Goal: Task Accomplishment & Management: Complete application form

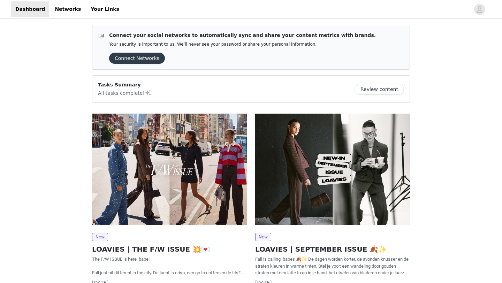
scroll to position [69, 0]
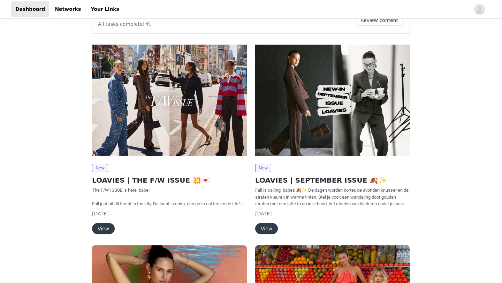
click at [100, 229] on button "View" at bounding box center [103, 228] width 23 height 11
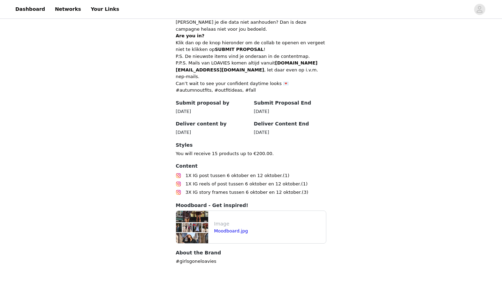
scroll to position [319, 0]
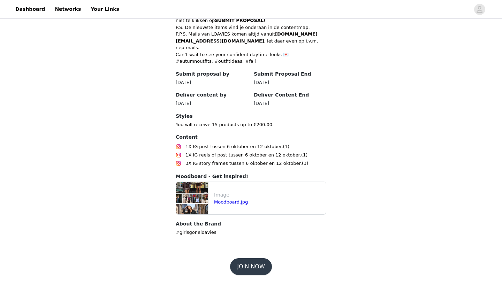
click at [258, 266] on button "JOIN NOW" at bounding box center [250, 266] width 41 height 17
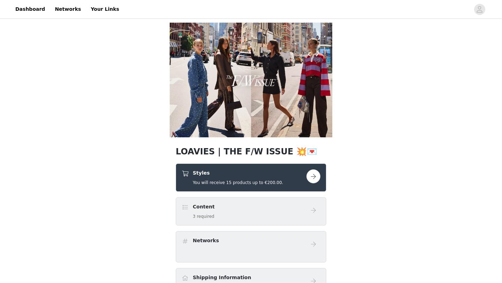
click at [283, 180] on div "Styles You will receive 15 products up to €200.00." at bounding box center [244, 177] width 125 height 16
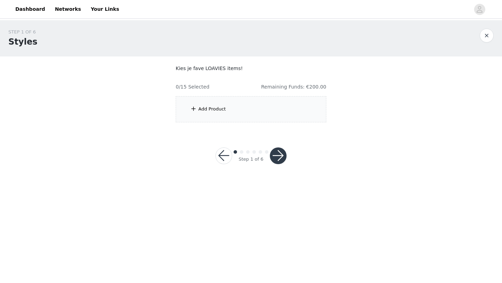
click at [260, 111] on div "Add Product" at bounding box center [251, 109] width 151 height 26
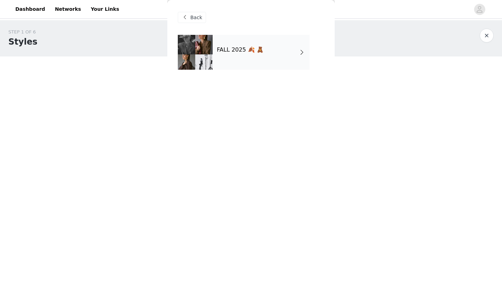
click at [245, 59] on div "FALL 2025 🍂 🧸" at bounding box center [261, 52] width 97 height 35
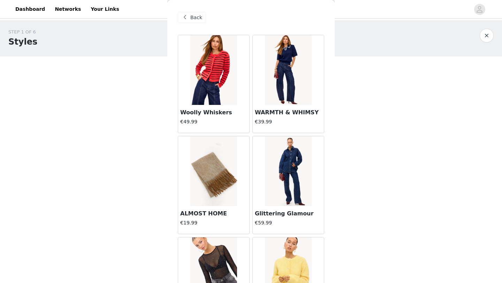
scroll to position [783, 0]
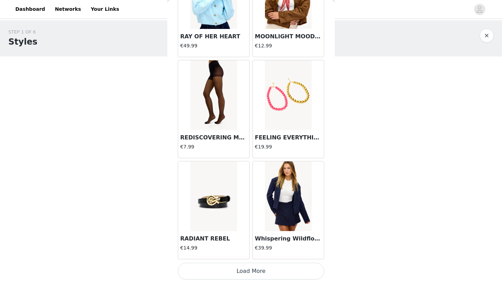
click at [254, 269] on button "Load More" at bounding box center [251, 271] width 146 height 17
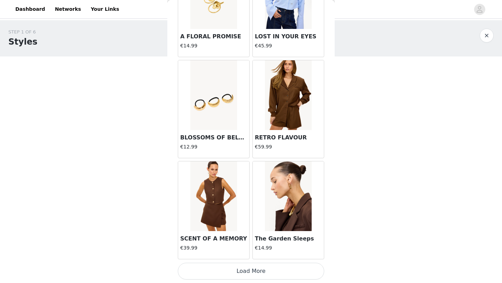
click at [254, 269] on button "Load More" at bounding box center [251, 271] width 146 height 17
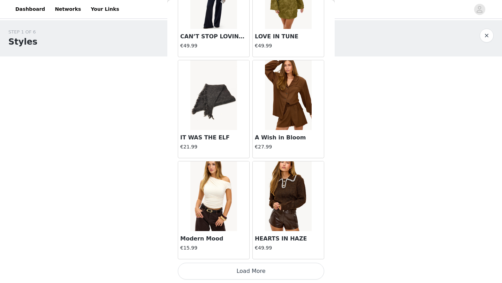
click at [254, 269] on button "Load More" at bounding box center [251, 271] width 146 height 17
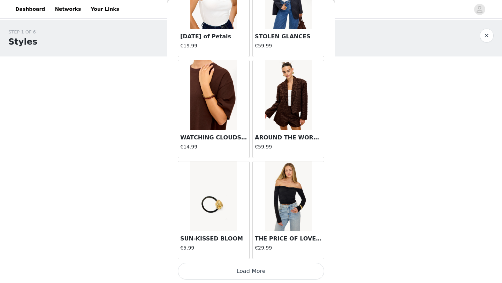
click at [254, 269] on button "Load More" at bounding box center [251, 271] width 146 height 17
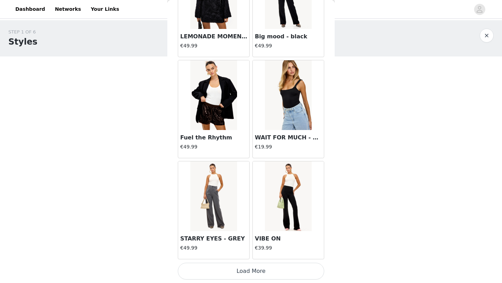
click at [254, 269] on button "Load More" at bounding box center [251, 271] width 146 height 17
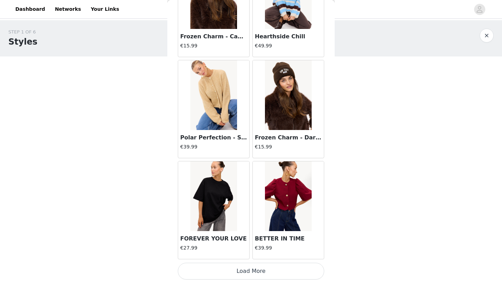
click at [254, 269] on button "Load More" at bounding box center [251, 271] width 146 height 17
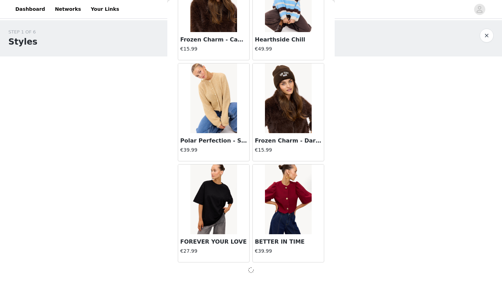
scroll to position [5833, 0]
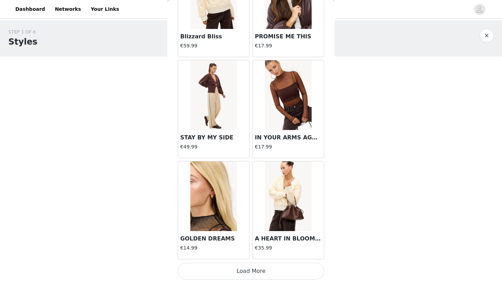
click at [254, 269] on button "Load More" at bounding box center [251, 271] width 146 height 17
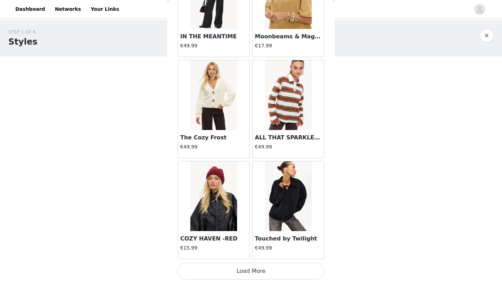
click at [254, 269] on button "Load More" at bounding box center [251, 271] width 146 height 17
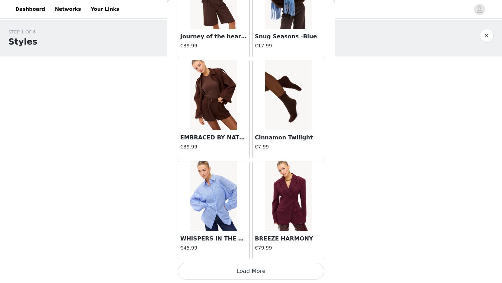
click at [254, 269] on button "Load More" at bounding box center [251, 271] width 146 height 17
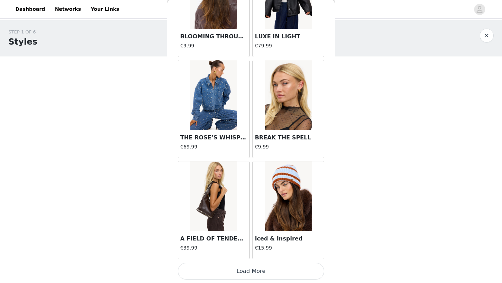
click at [254, 269] on button "Load More" at bounding box center [251, 271] width 146 height 17
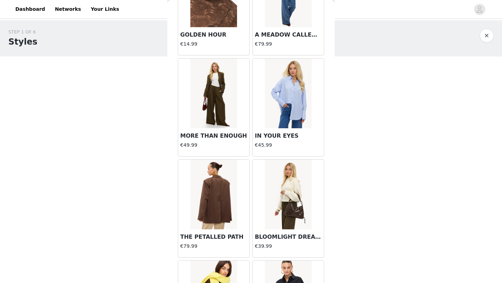
scroll to position [10766, 0]
